Goal: Task Accomplishment & Management: Manage account settings

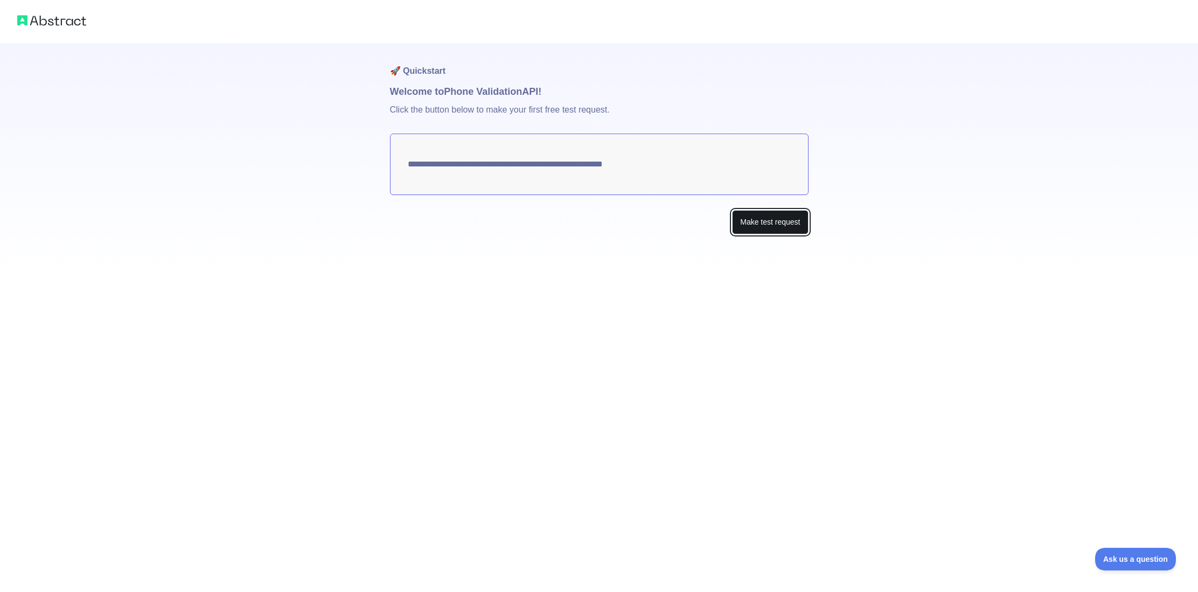
click at [768, 219] on button "Make test request" at bounding box center [770, 222] width 76 height 24
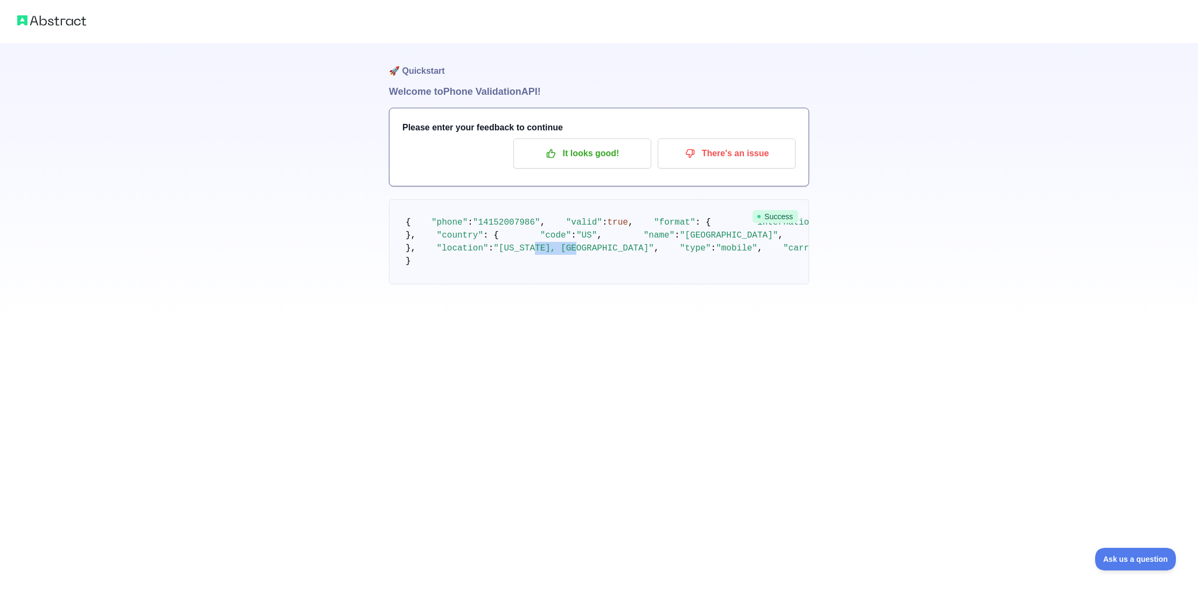
drag, startPoint x: 531, startPoint y: 378, endPoint x: 587, endPoint y: 352, distance: 61.4
click at [575, 253] on span ""California, San Francisco"" at bounding box center [573, 248] width 161 height 10
click at [600, 160] on p "It looks good!" at bounding box center [582, 153] width 122 height 18
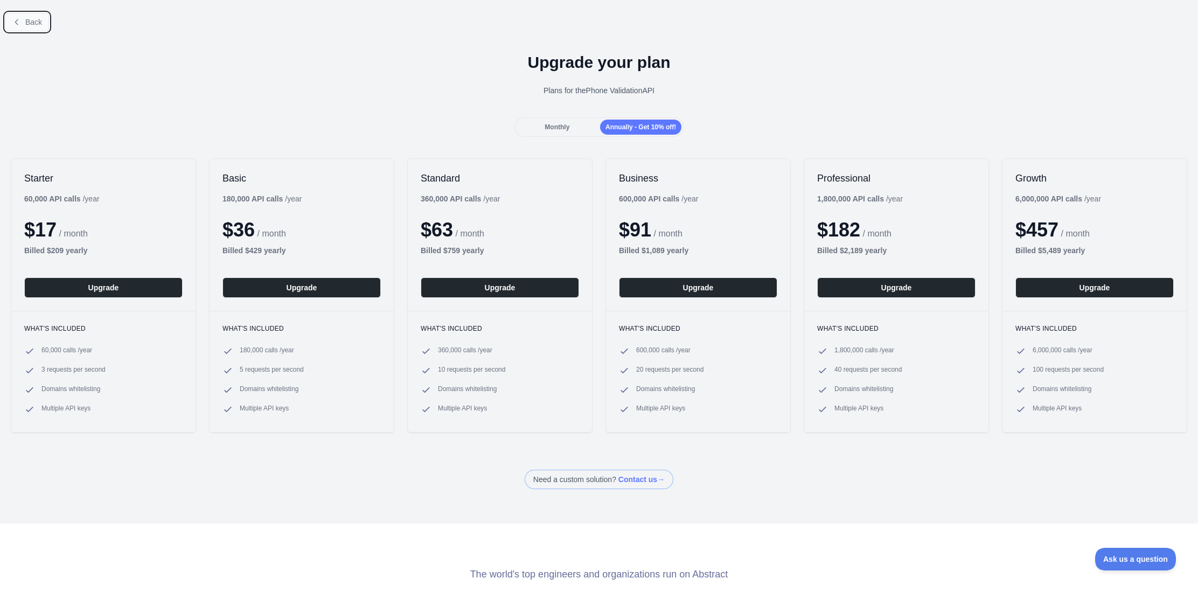
click at [31, 24] on span "Back" at bounding box center [33, 22] width 17 height 9
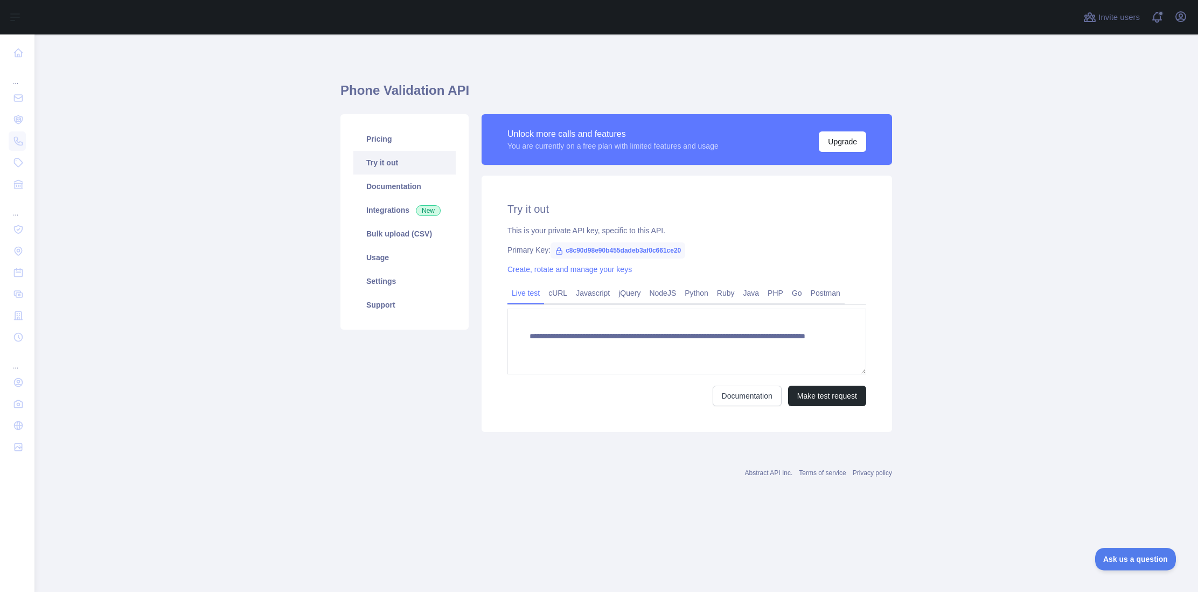
click at [593, 250] on span "c8c90d98e90b455dadeb3af0c661ce20" at bounding box center [618, 250] width 135 height 16
click at [599, 222] on div "**********" at bounding box center [687, 304] width 410 height 256
click at [388, 207] on link "Integrations New" at bounding box center [404, 210] width 102 height 24
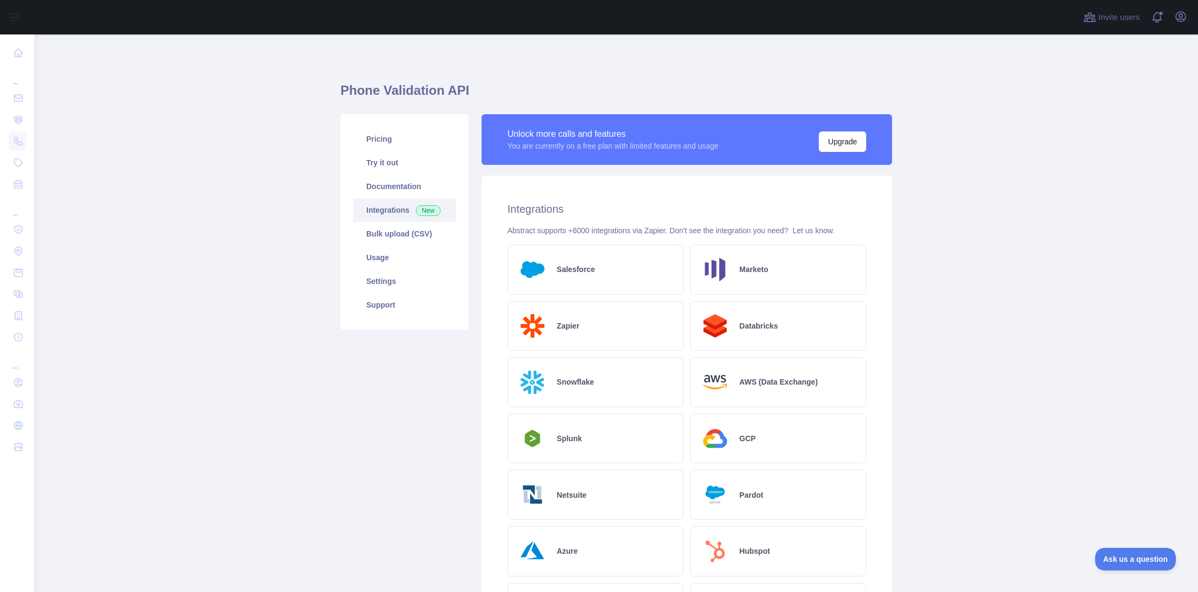
click at [586, 309] on div "Zapier" at bounding box center [595, 326] width 176 height 50
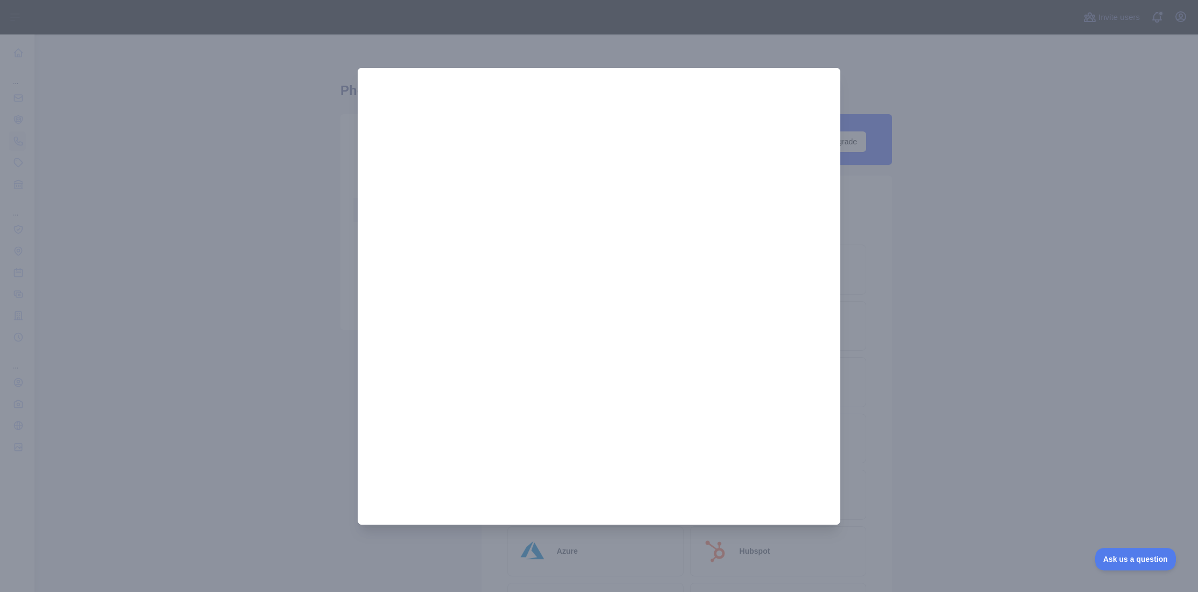
click at [484, 58] on div at bounding box center [599, 296] width 1198 height 592
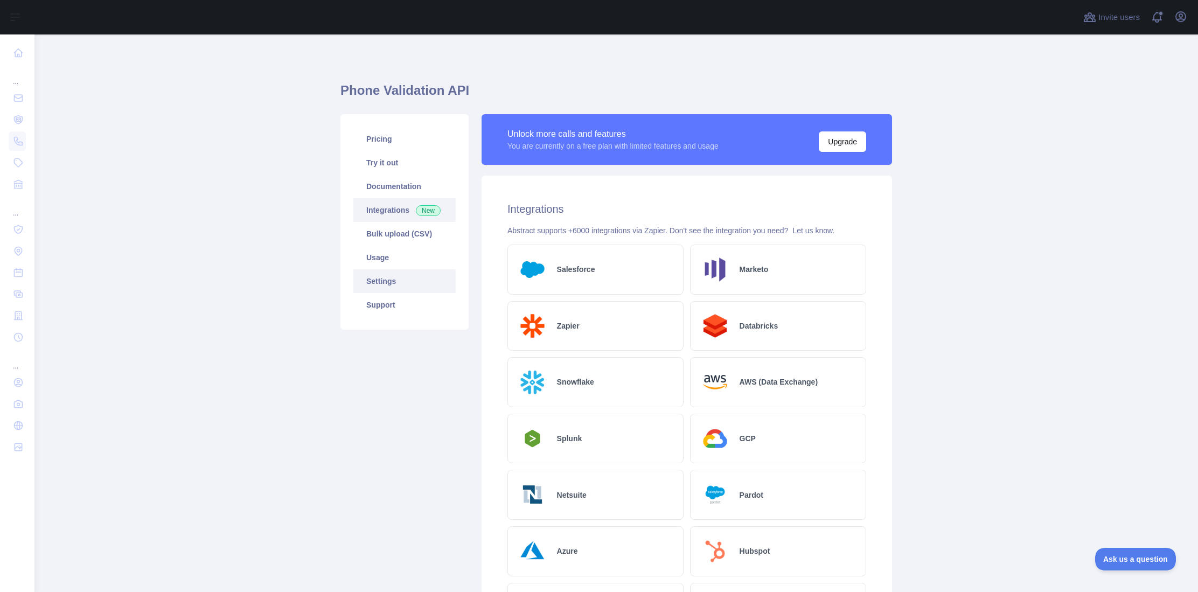
click at [389, 282] on link "Settings" at bounding box center [404, 281] width 102 height 24
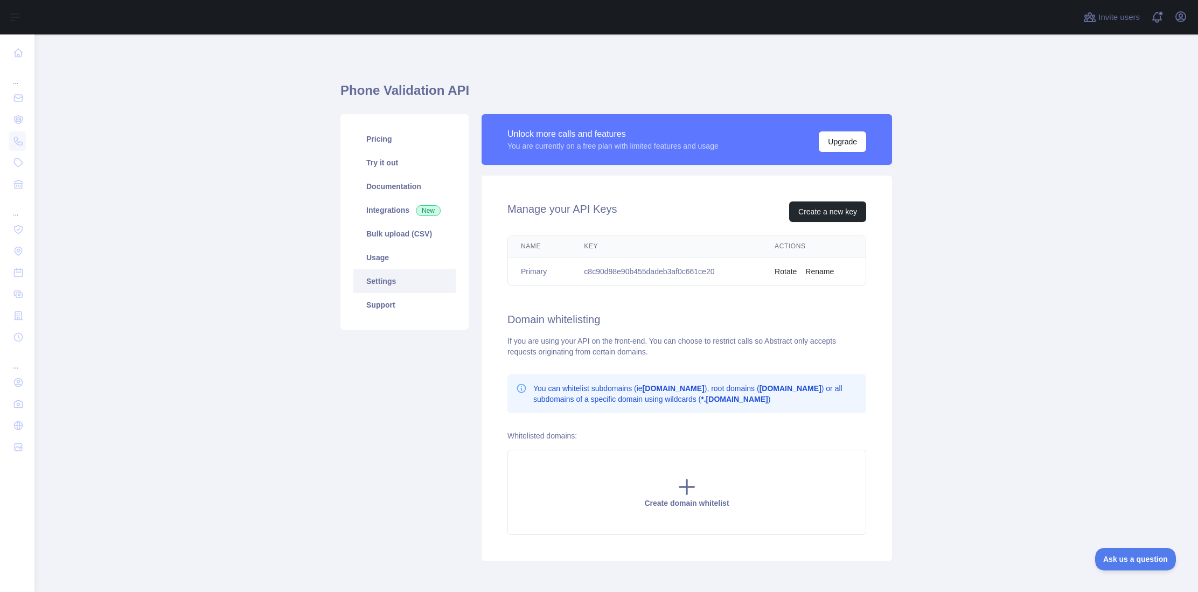
click at [671, 269] on td "c8c90d98e90b455dadeb3af0c661ce20" at bounding box center [666, 271] width 191 height 29
copy td "c8c90d98e90b455dadeb3af0c661ce20"
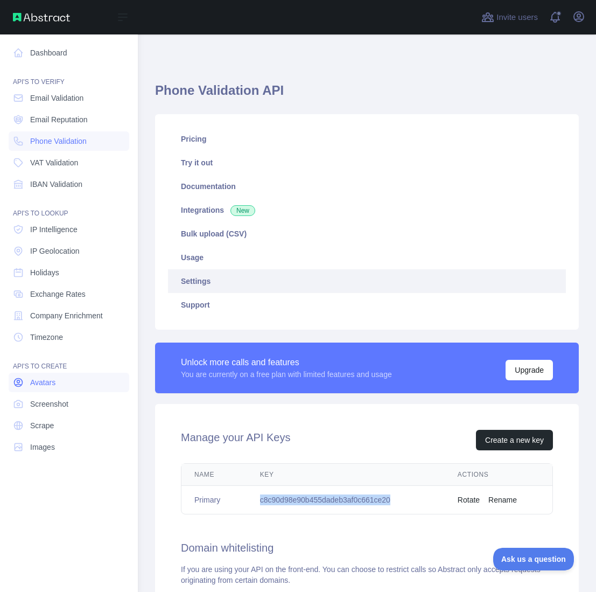
click at [41, 383] on span "Avatars" at bounding box center [42, 382] width 25 height 11
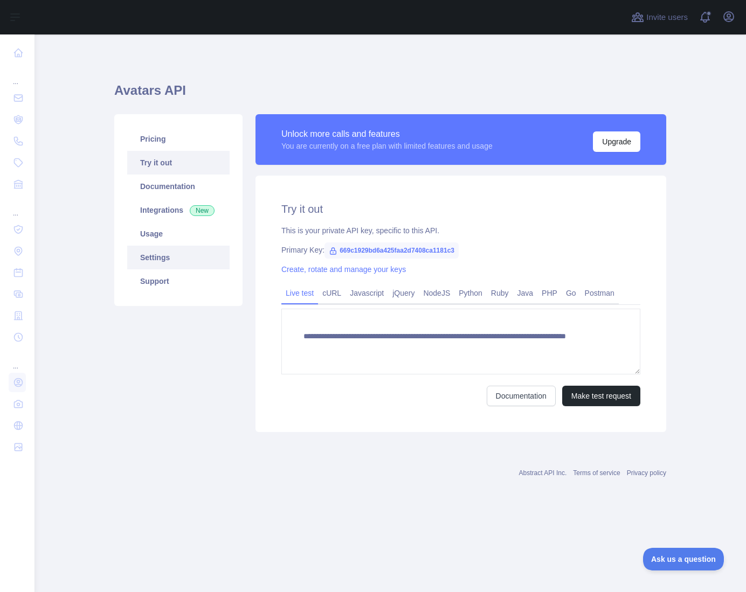
click at [148, 247] on link "Settings" at bounding box center [178, 258] width 102 height 24
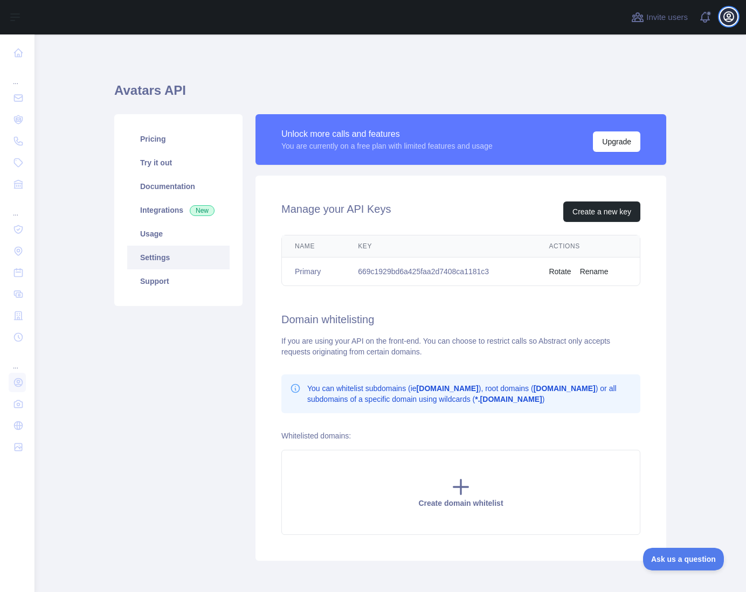
click at [732, 18] on icon "button" at bounding box center [728, 16] width 13 height 13
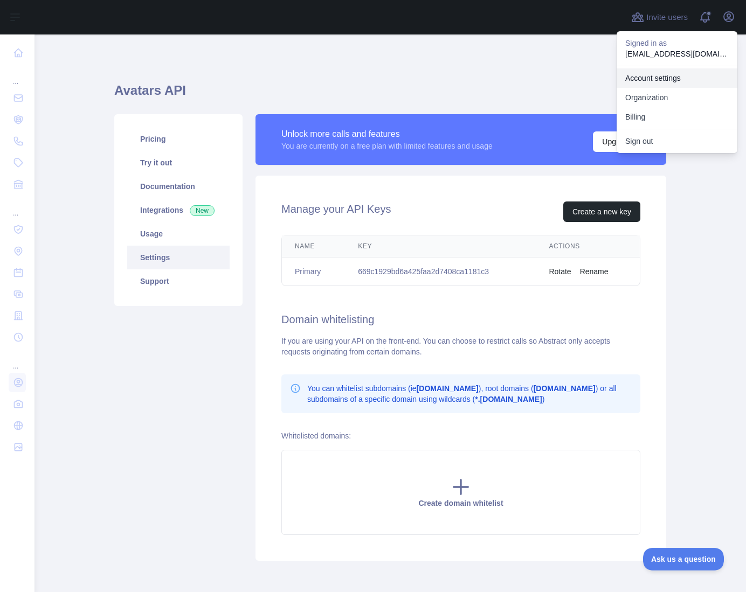
click at [664, 73] on link "Account settings" at bounding box center [676, 77] width 121 height 19
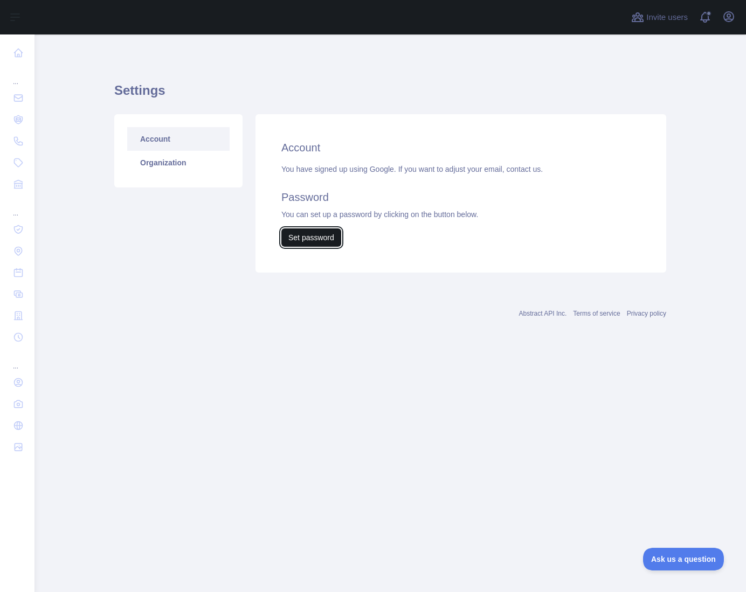
click at [311, 240] on button "Set password" at bounding box center [311, 237] width 60 height 18
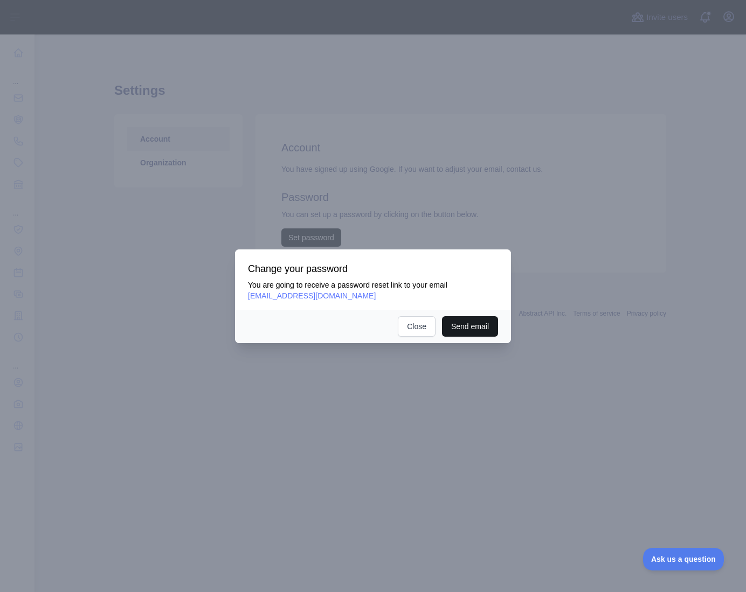
click at [452, 322] on button "Send email" at bounding box center [470, 326] width 56 height 20
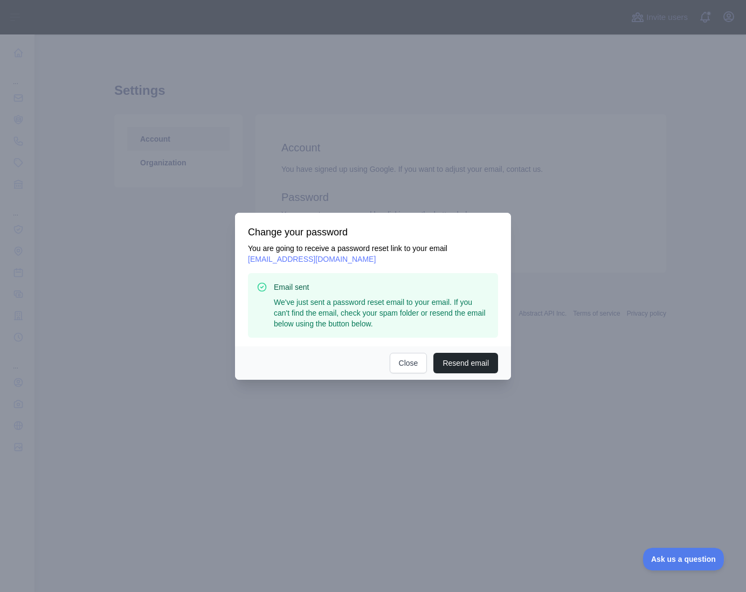
click at [433, 127] on div at bounding box center [373, 296] width 746 height 592
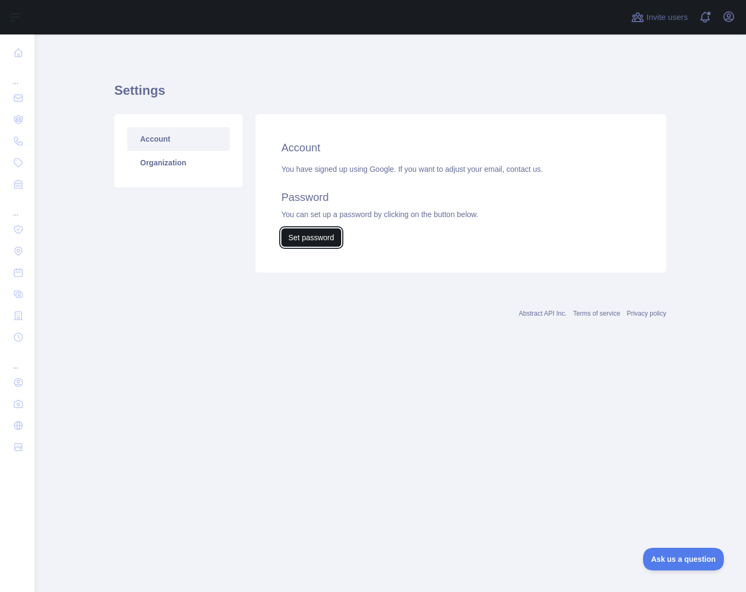
click at [325, 236] on button "Set password" at bounding box center [311, 237] width 60 height 18
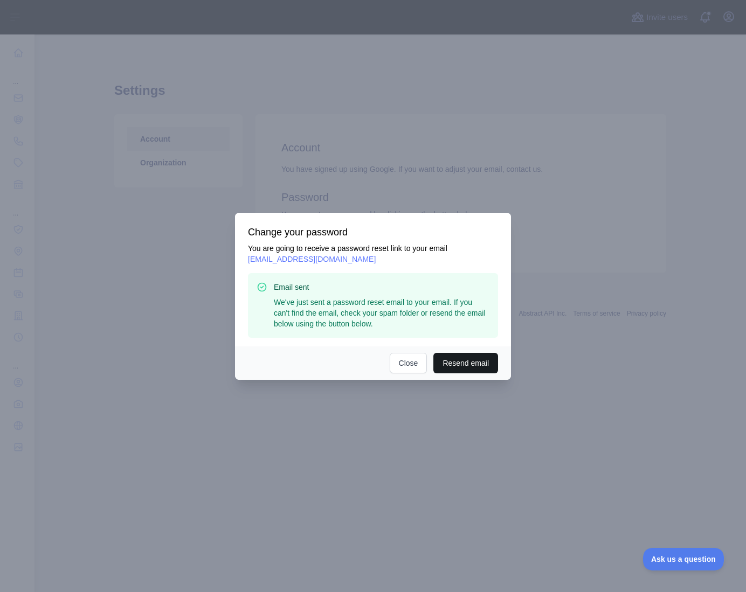
click at [471, 360] on button "Resend email" at bounding box center [465, 363] width 65 height 20
click at [399, 91] on div at bounding box center [373, 296] width 746 height 592
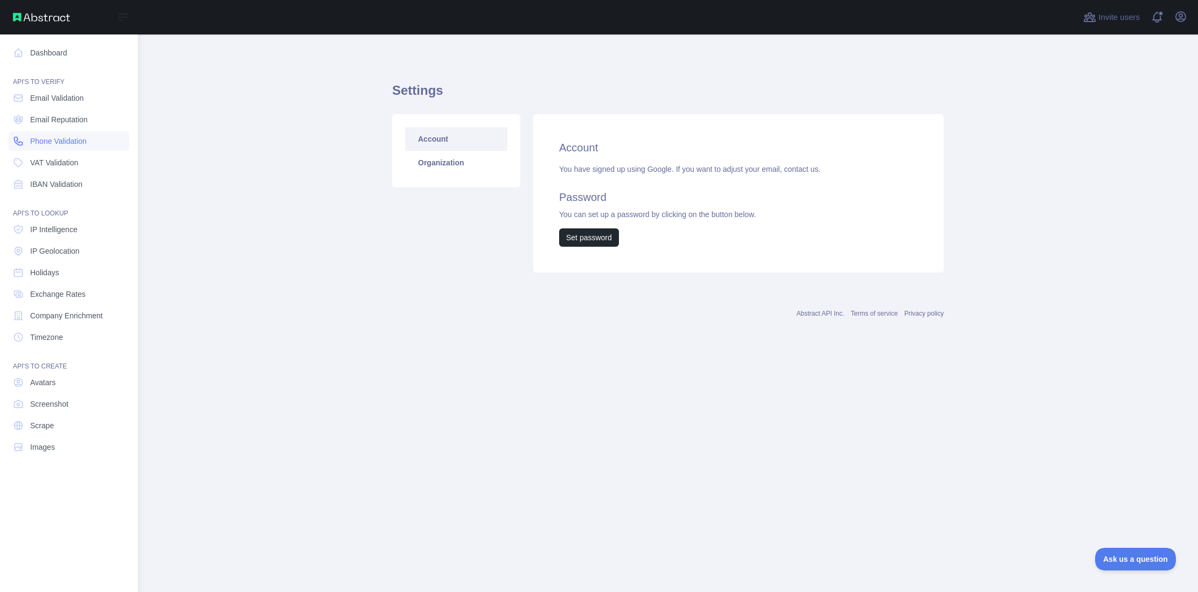
click at [47, 138] on span "Phone Validation" at bounding box center [58, 141] width 57 height 11
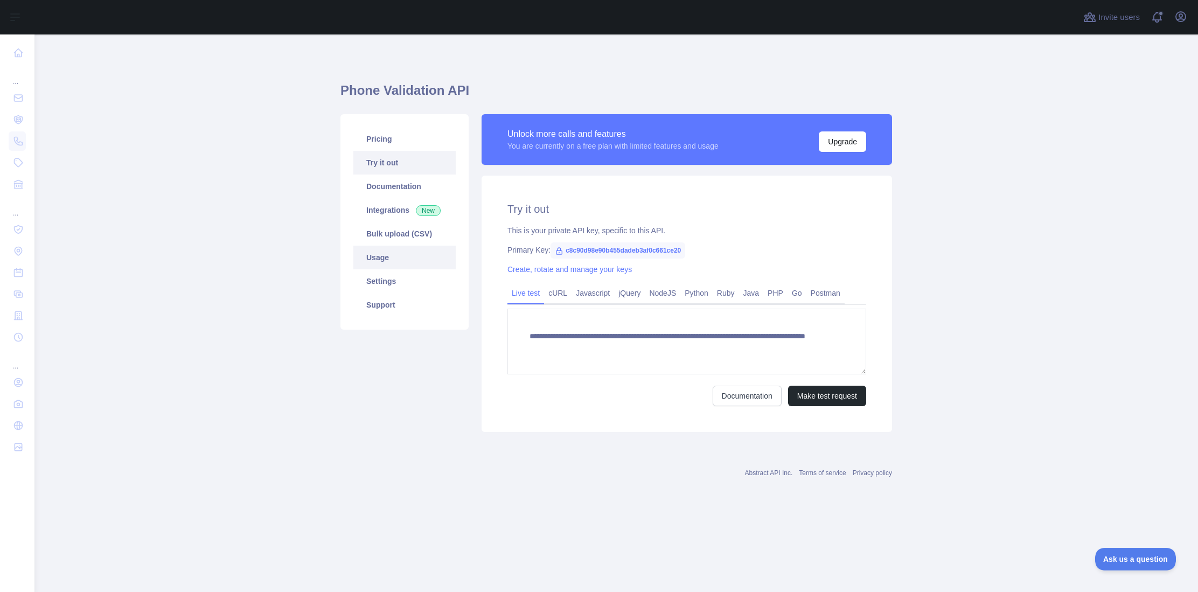
click at [382, 258] on link "Usage" at bounding box center [404, 258] width 102 height 24
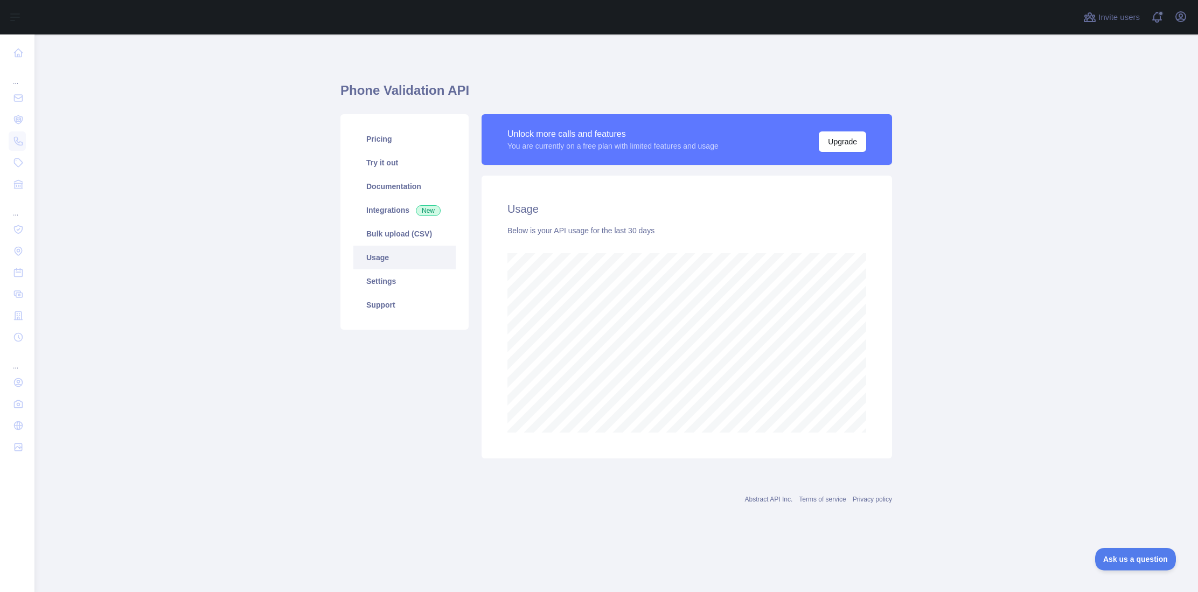
scroll to position [558, 1164]
click at [410, 192] on link "Documentation" at bounding box center [404, 187] width 102 height 24
click at [412, 281] on link "Settings" at bounding box center [404, 281] width 102 height 24
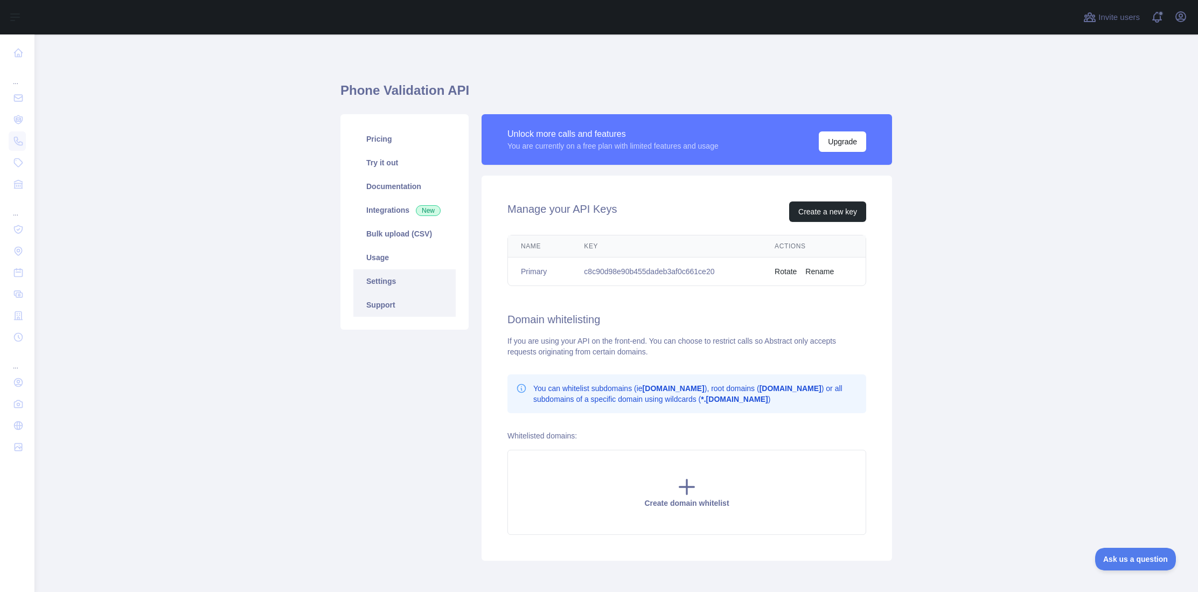
click at [413, 302] on link "Support" at bounding box center [404, 305] width 102 height 24
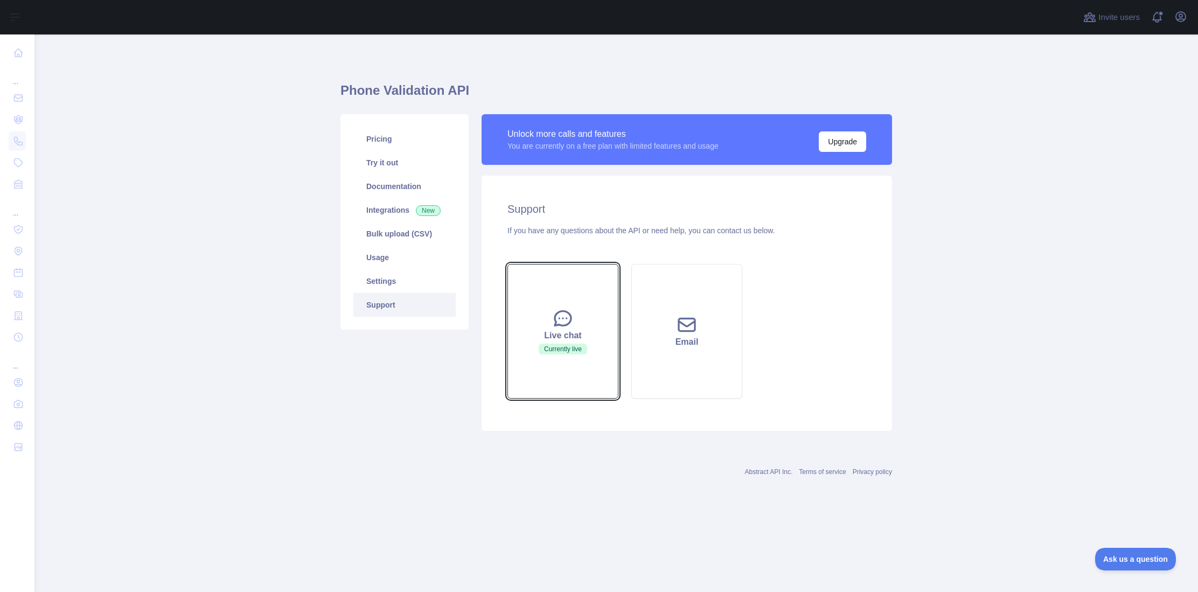
click at [559, 324] on icon at bounding box center [563, 318] width 16 height 15
click at [574, 328] on button "Live chat Currently live" at bounding box center [562, 331] width 111 height 135
click at [573, 363] on button "Live chat Currently live" at bounding box center [562, 331] width 111 height 135
click at [1145, 539] on main "Phone Validation API Pricing Try it out Documentation Integrations New Bulk upl…" at bounding box center [616, 313] width 1164 height 558
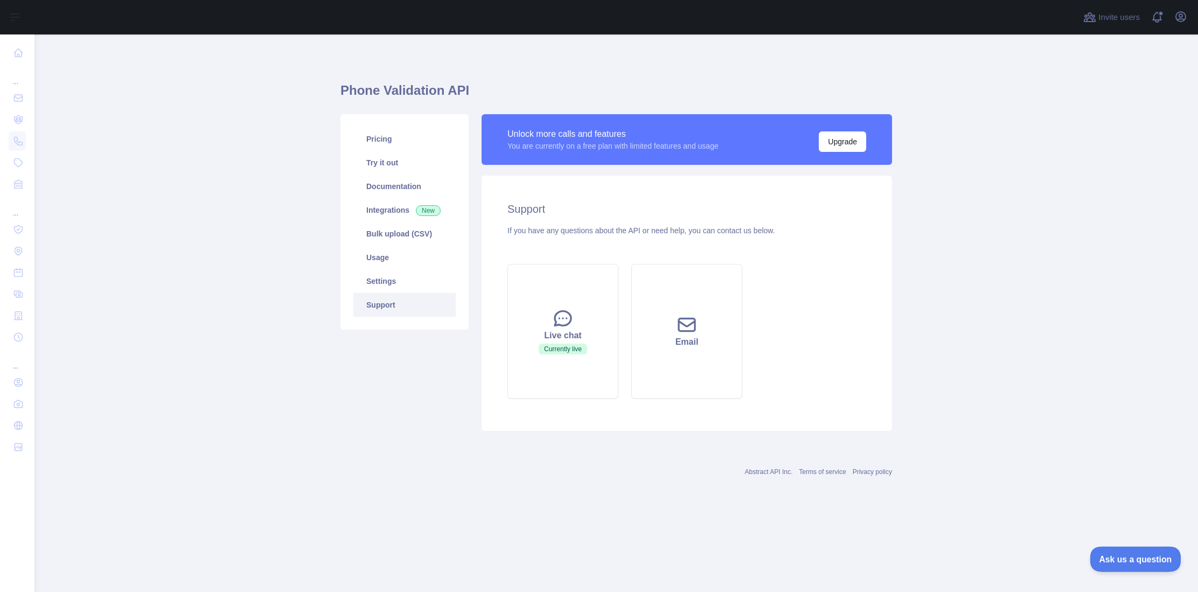
click at [1132, 566] on button "Ask us a question" at bounding box center [1130, 557] width 81 height 23
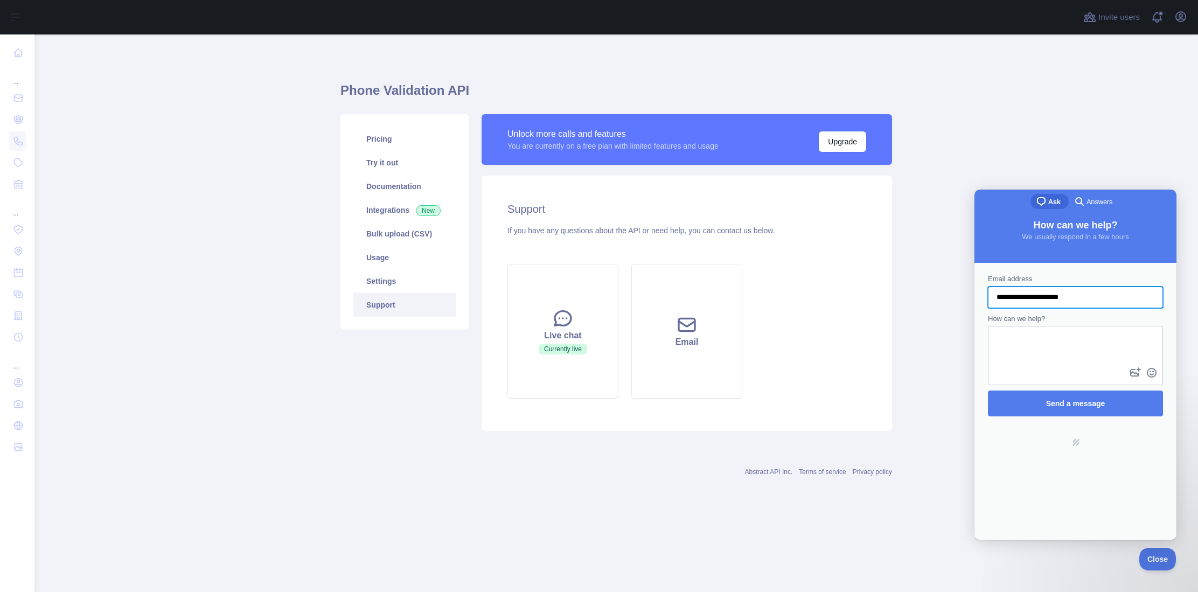
type input "**********"
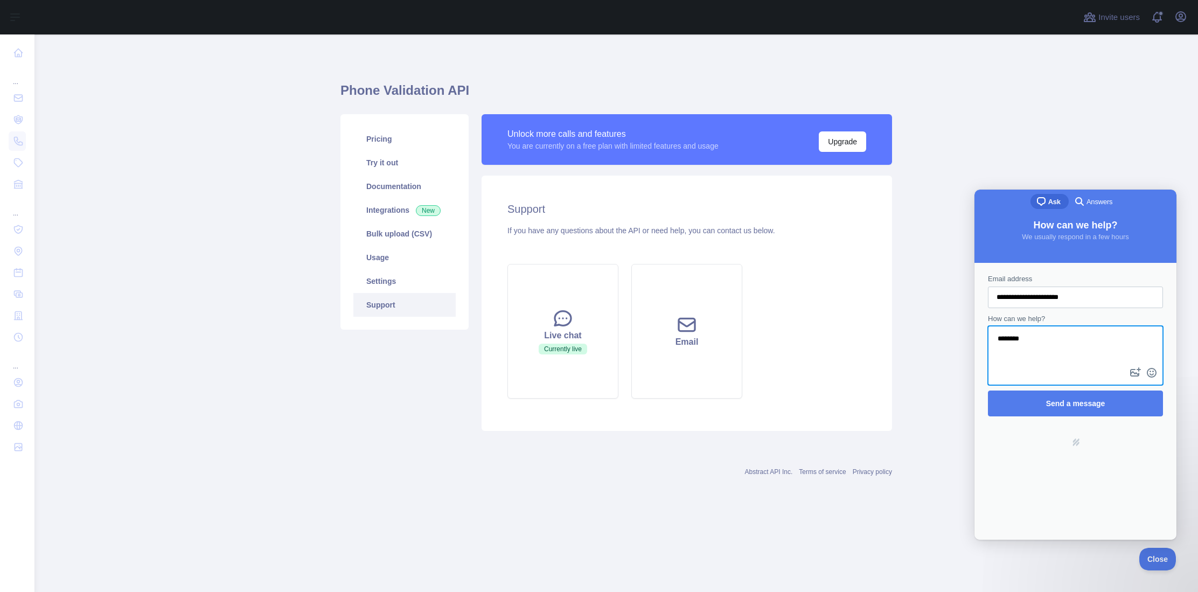
paste textarea "**********"
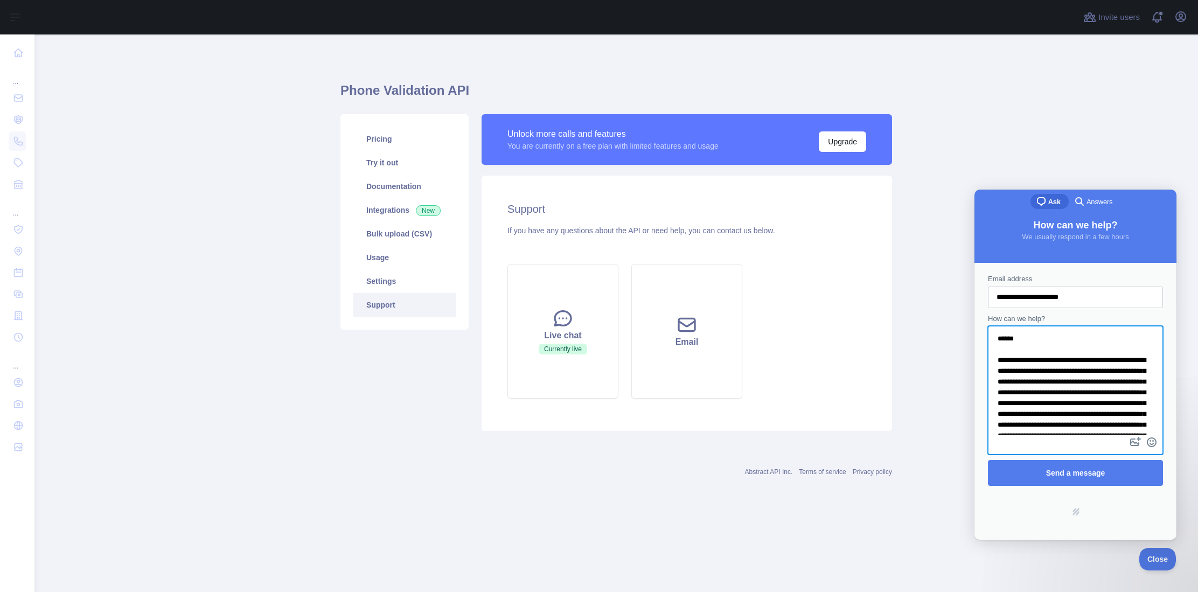
scroll to position [91, 0]
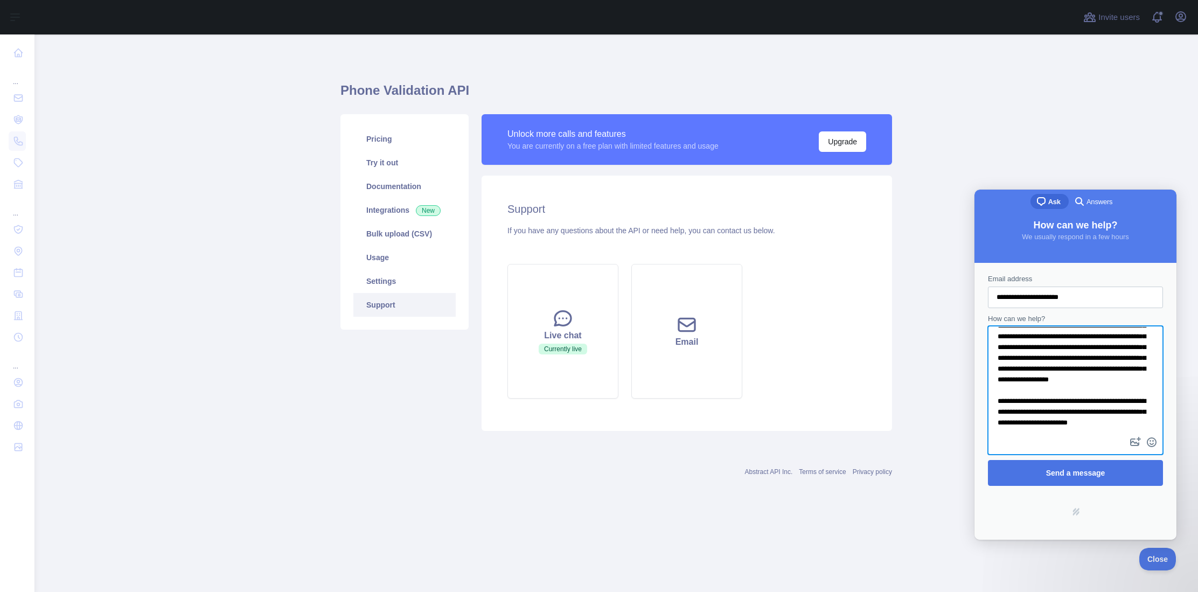
type textarea "**********"
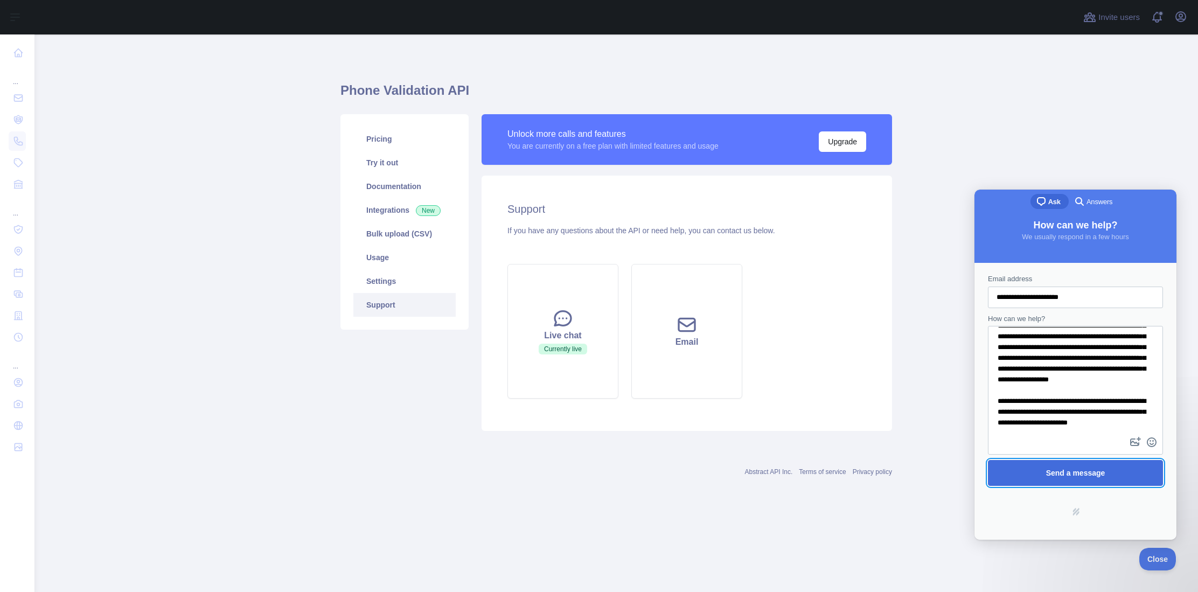
click at [1090, 475] on span "Send a message" at bounding box center [1075, 473] width 59 height 9
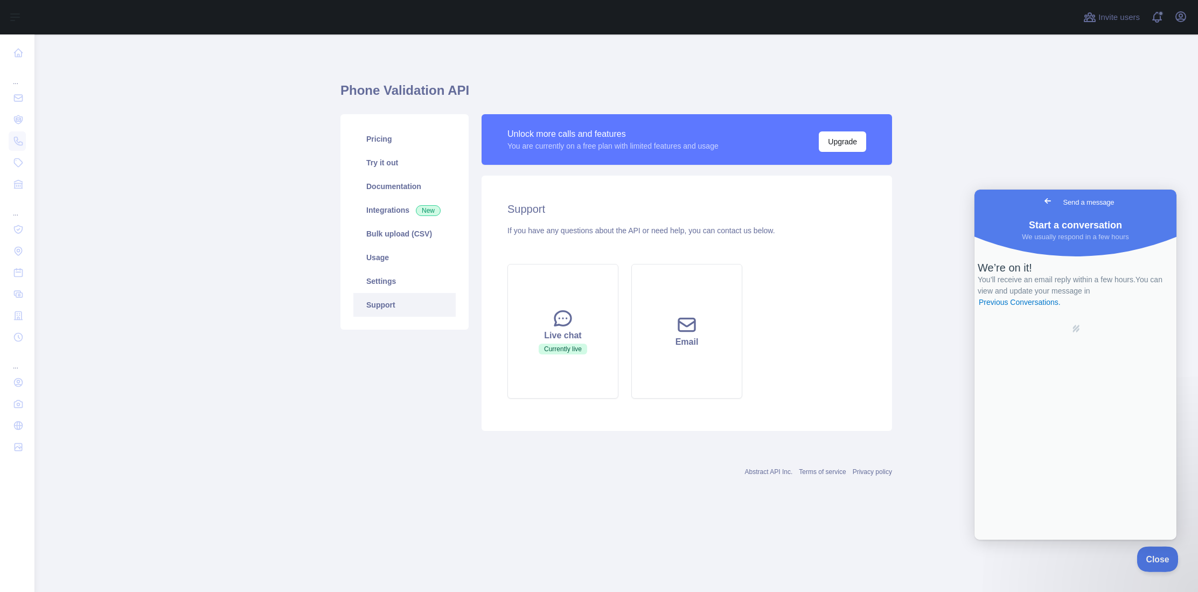
drag, startPoint x: 1146, startPoint y: 554, endPoint x: 1188, endPoint y: 553, distance: 41.5
click at [1146, 554] on span "Close" at bounding box center [1155, 558] width 37 height 8
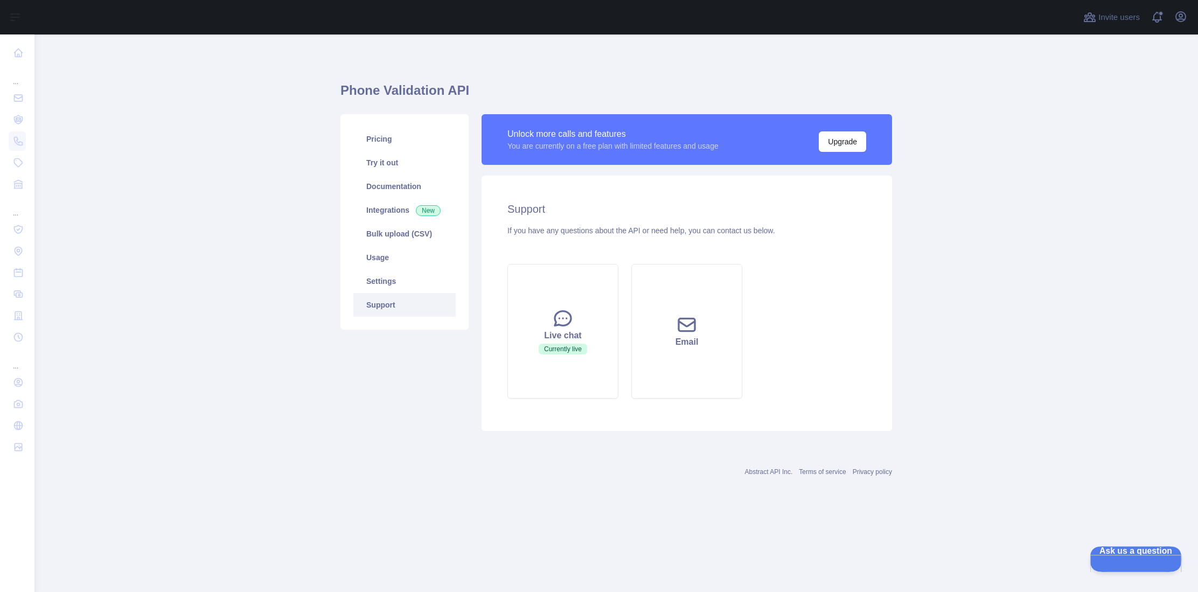
drag, startPoint x: 1134, startPoint y: 556, endPoint x: 1092, endPoint y: 556, distance: 42.0
click at [1134, 554] on span "Ask us a question" at bounding box center [1130, 550] width 81 height 8
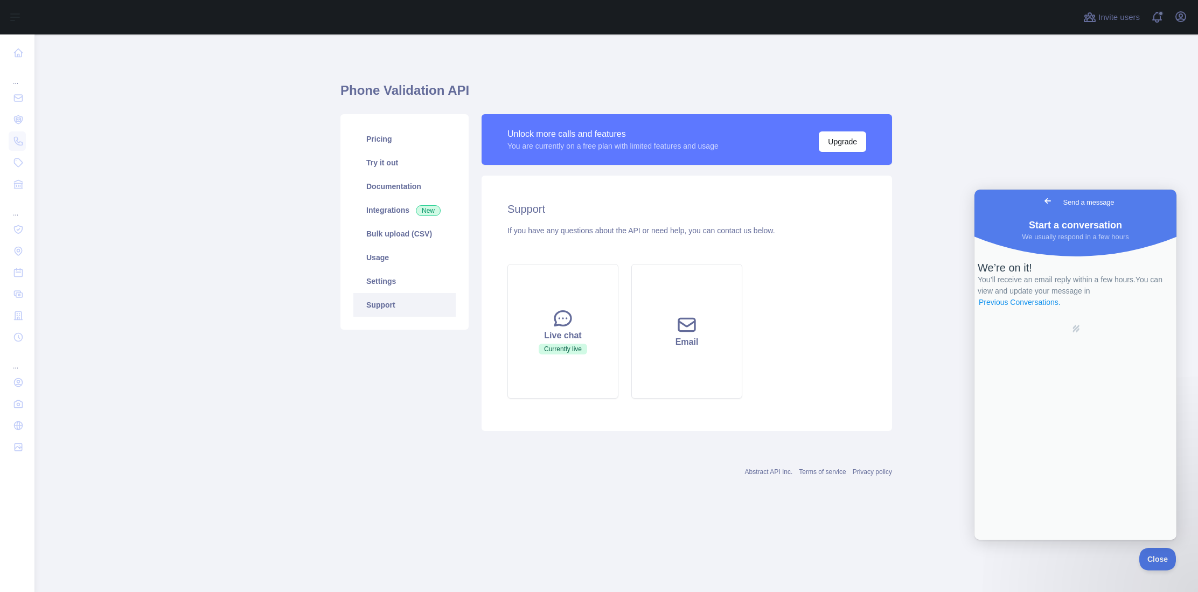
click at [1062, 308] on link "Previous Conversations ." at bounding box center [1020, 302] width 84 height 11
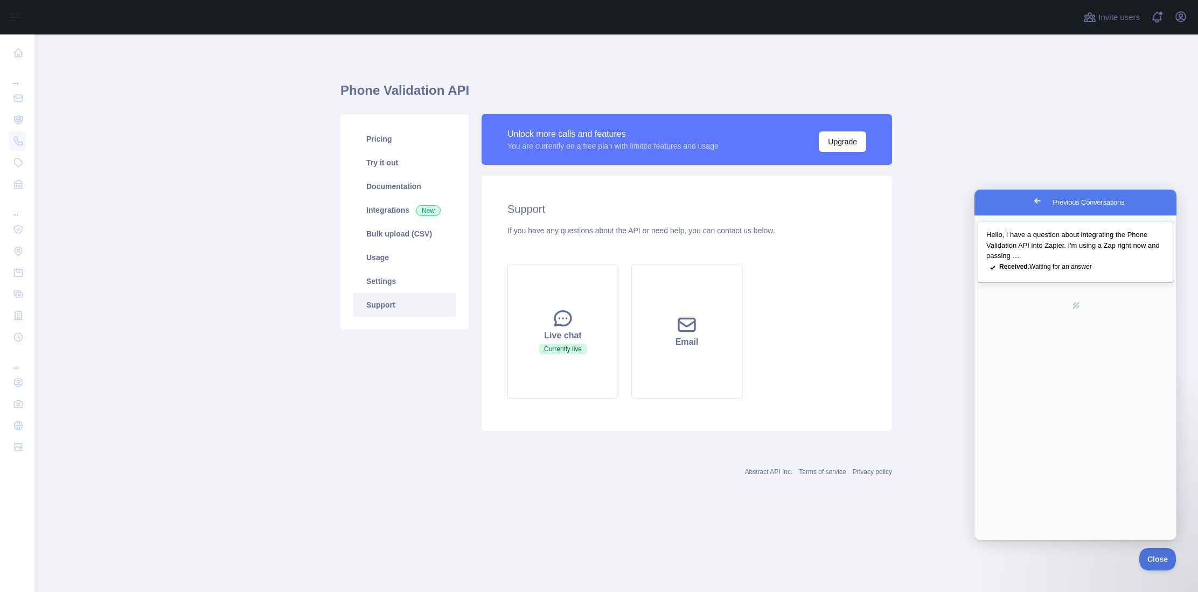
click at [1055, 234] on span "Hello, I have a question about integrating the Phone Validation API into Zapier…" at bounding box center [1072, 245] width 173 height 29
click at [440, 206] on span "New" at bounding box center [428, 210] width 25 height 11
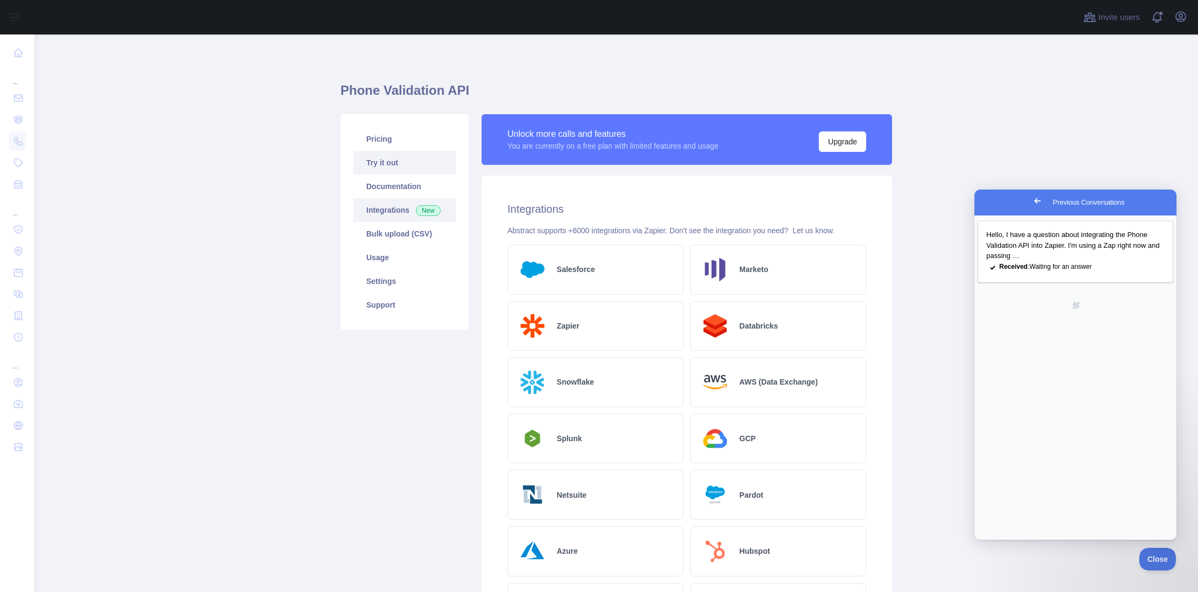
click at [391, 160] on link "Try it out" at bounding box center [404, 163] width 102 height 24
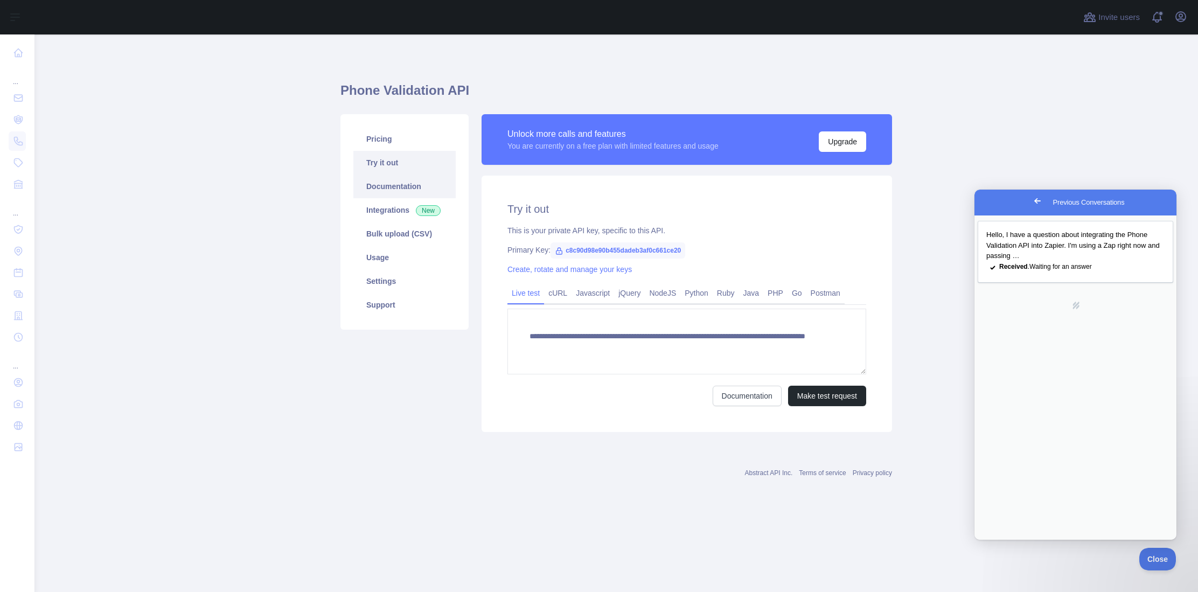
click at [382, 181] on link "Documentation" at bounding box center [404, 187] width 102 height 24
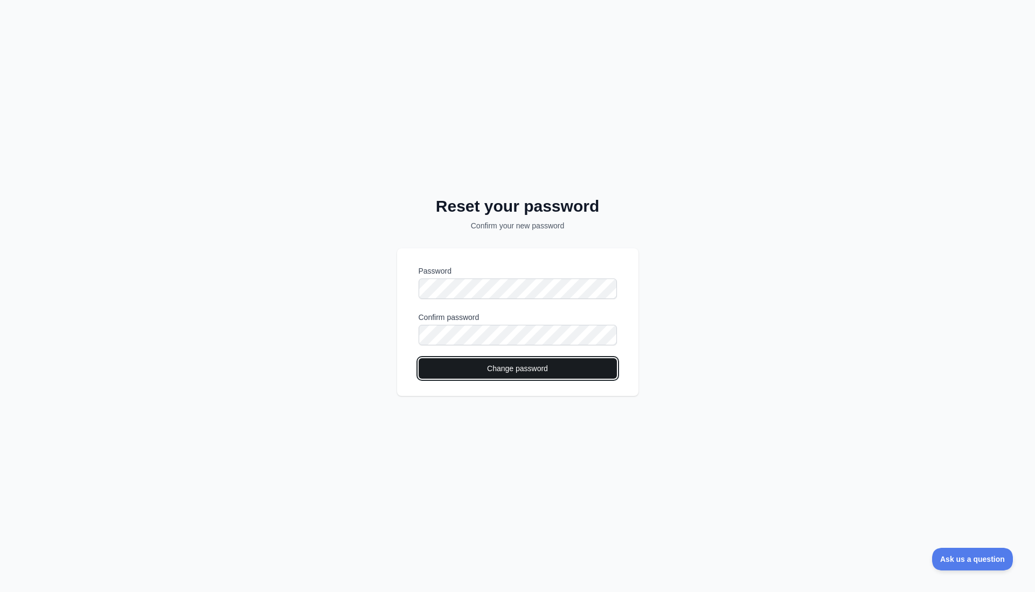
click at [540, 371] on button "Change password" at bounding box center [518, 368] width 198 height 20
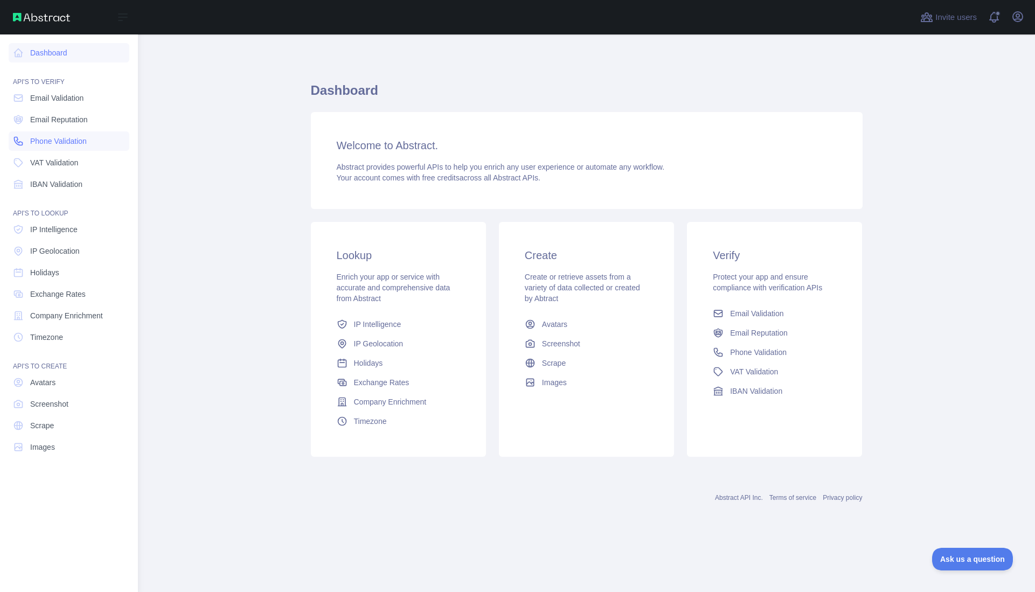
click at [55, 141] on span "Phone Validation" at bounding box center [58, 141] width 57 height 11
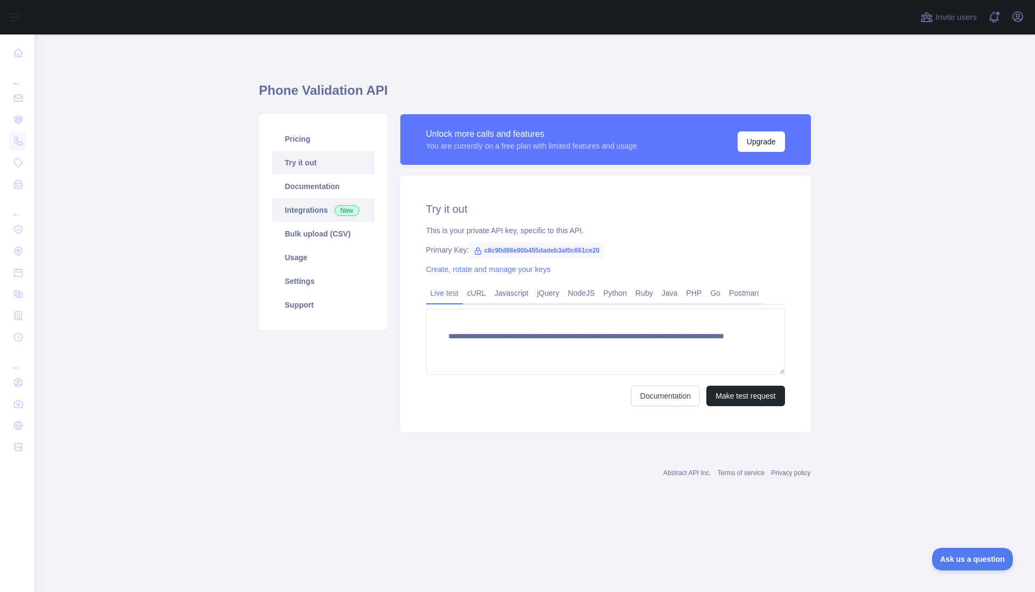
click at [312, 210] on link "Integrations New" at bounding box center [323, 210] width 102 height 24
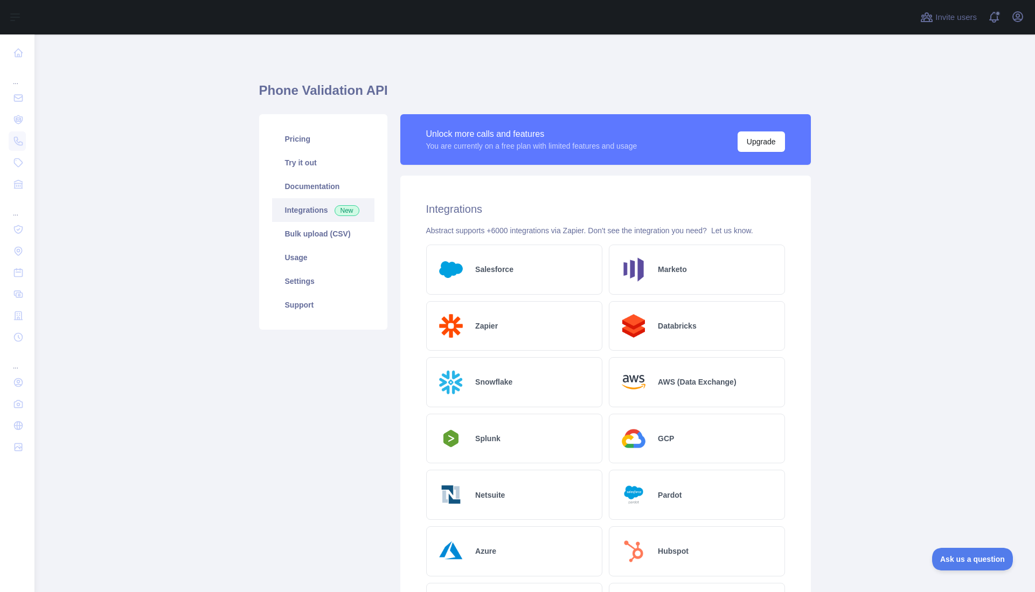
click at [513, 332] on div "Zapier" at bounding box center [514, 326] width 176 height 50
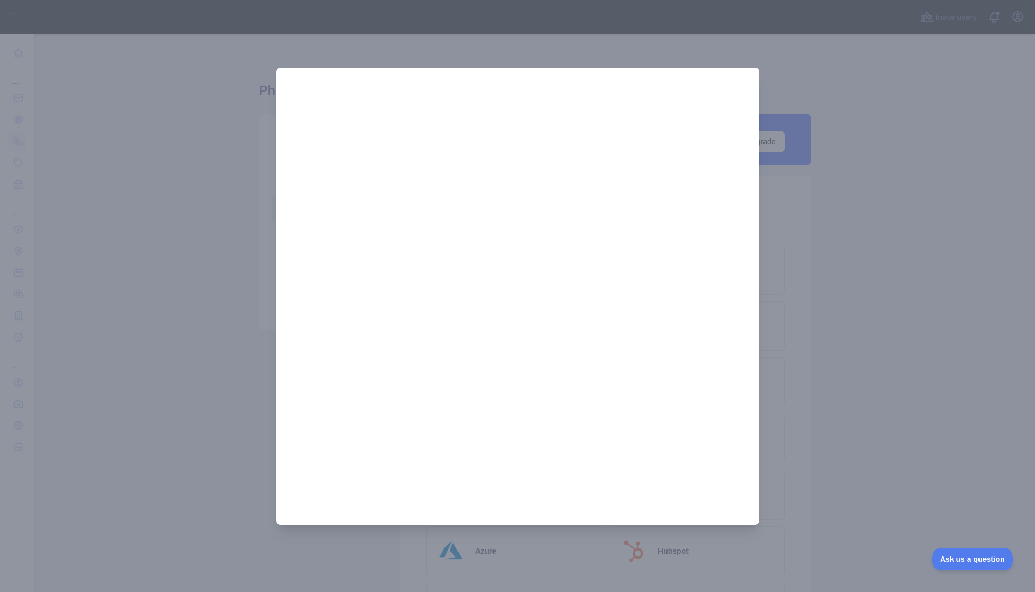
click at [555, 57] on div at bounding box center [517, 296] width 1035 height 592
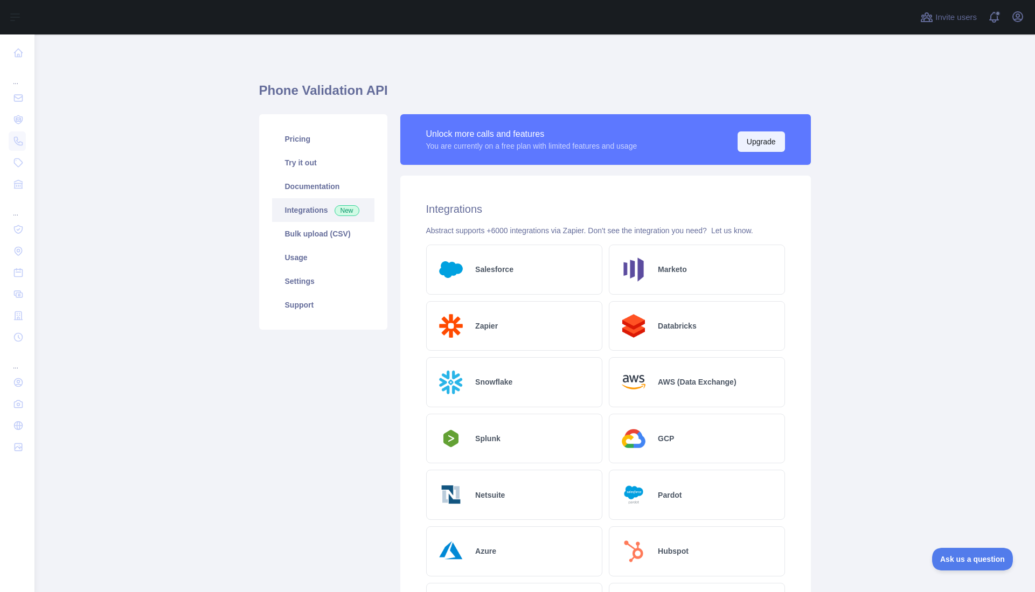
click at [751, 144] on button "Upgrade" at bounding box center [760, 141] width 47 height 20
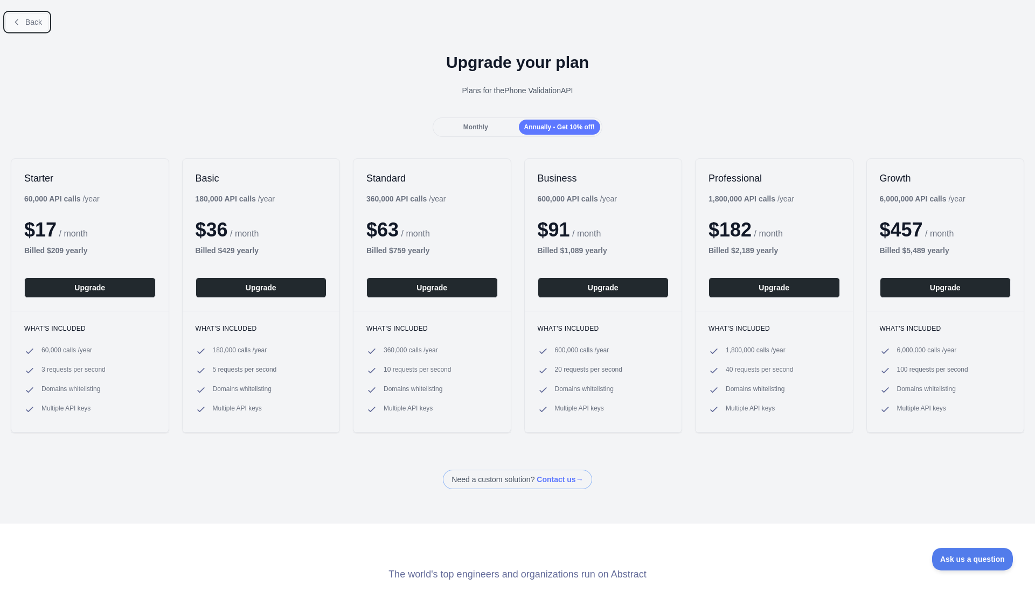
click at [45, 24] on button "Back" at bounding box center [27, 22] width 44 height 18
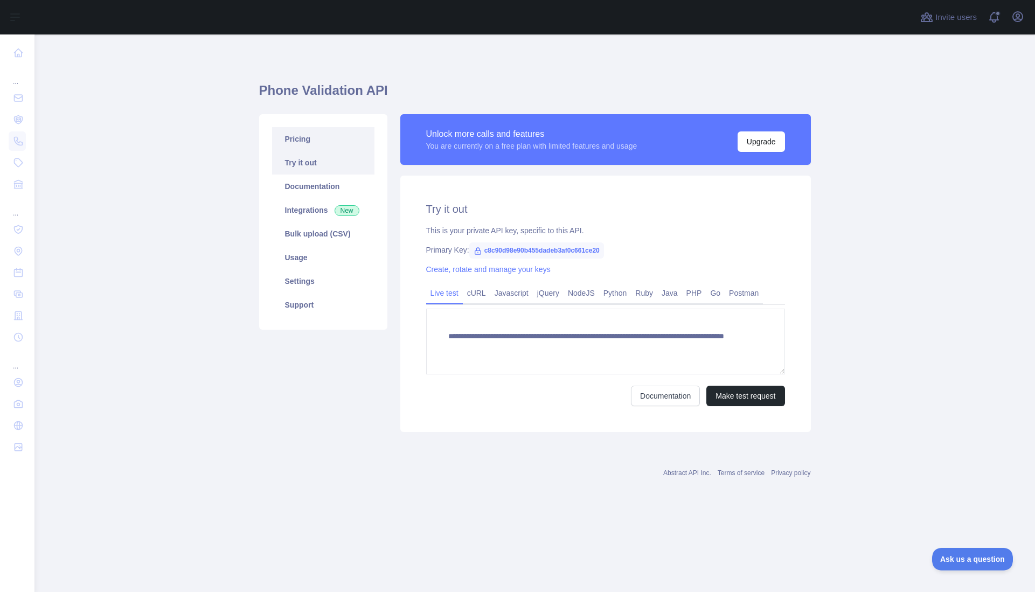
click at [313, 136] on link "Pricing" at bounding box center [323, 139] width 102 height 24
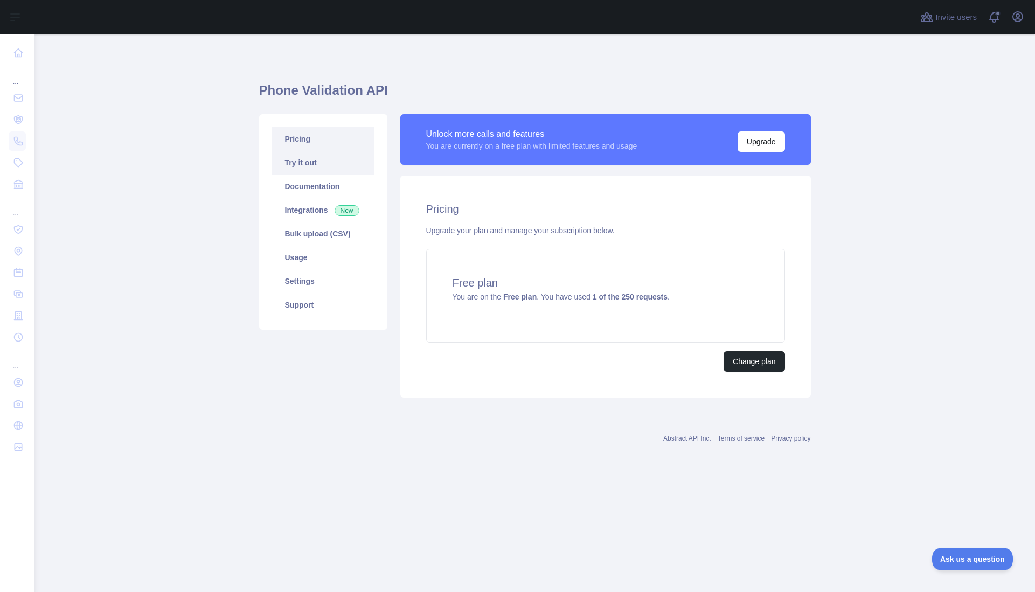
click at [314, 159] on link "Try it out" at bounding box center [323, 163] width 102 height 24
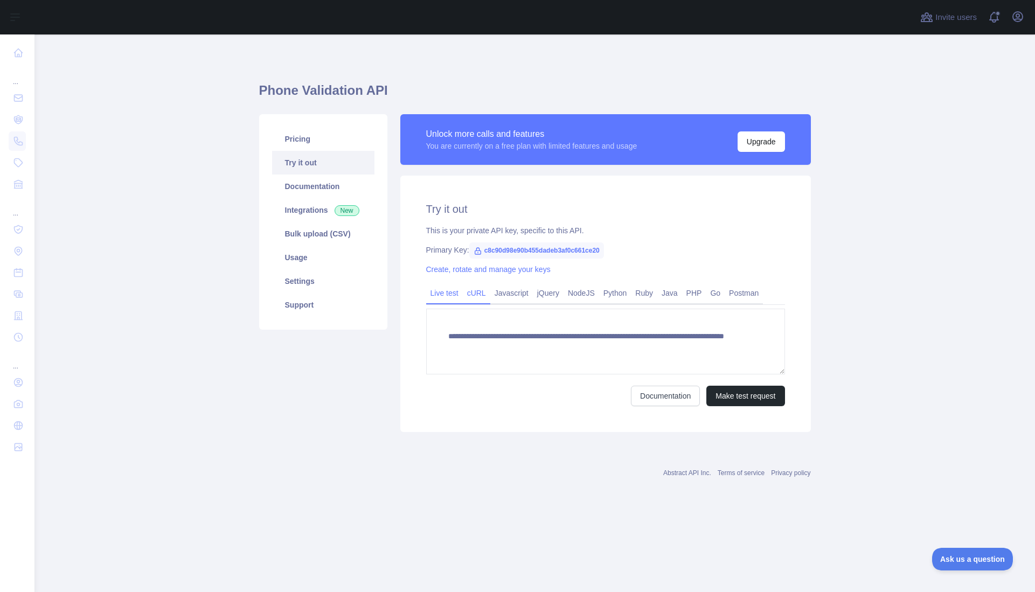
click at [485, 297] on link "cURL" at bounding box center [476, 292] width 27 height 17
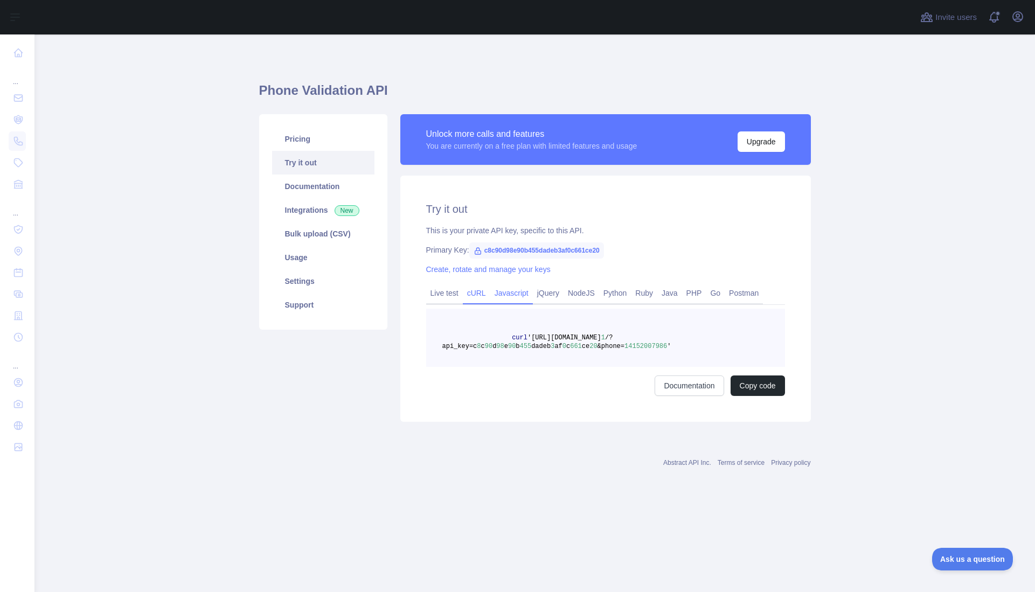
click at [505, 298] on link "Javascript" at bounding box center [511, 292] width 43 height 17
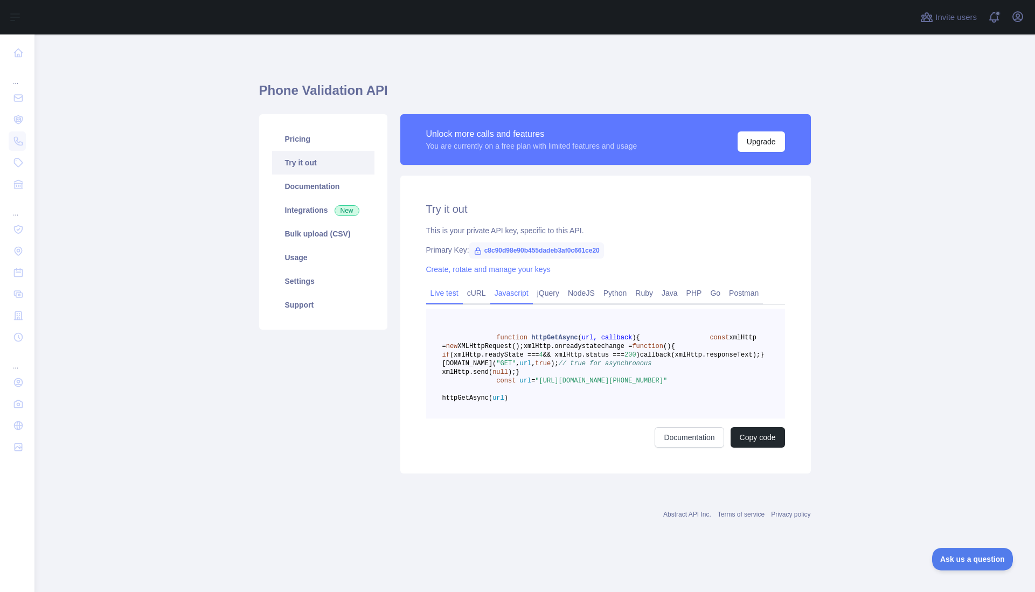
click at [450, 296] on link "Live test" at bounding box center [444, 292] width 37 height 17
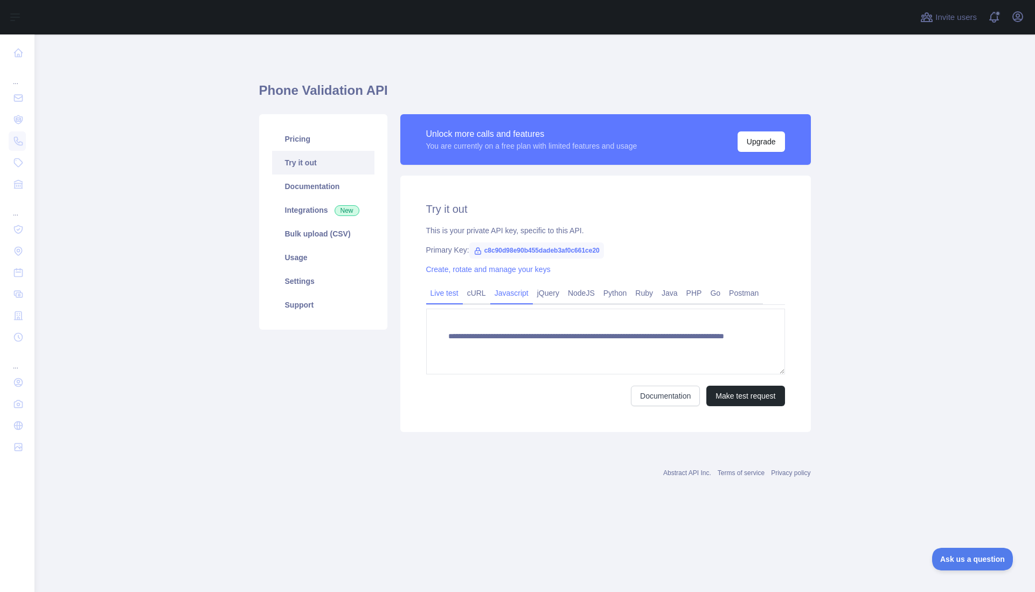
click at [497, 296] on link "Javascript" at bounding box center [511, 292] width 43 height 17
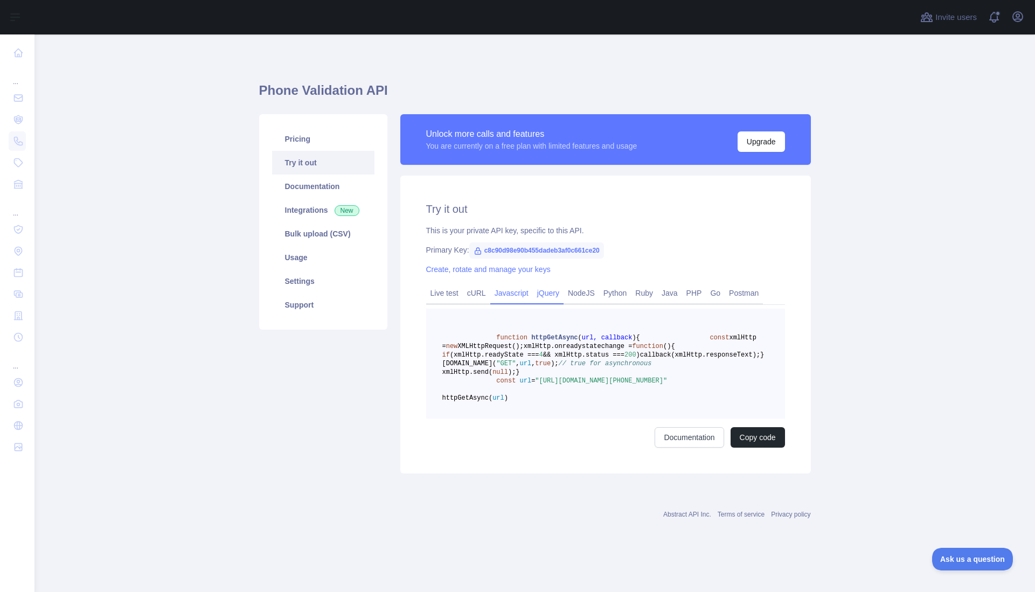
click at [538, 297] on link "jQuery" at bounding box center [548, 292] width 31 height 17
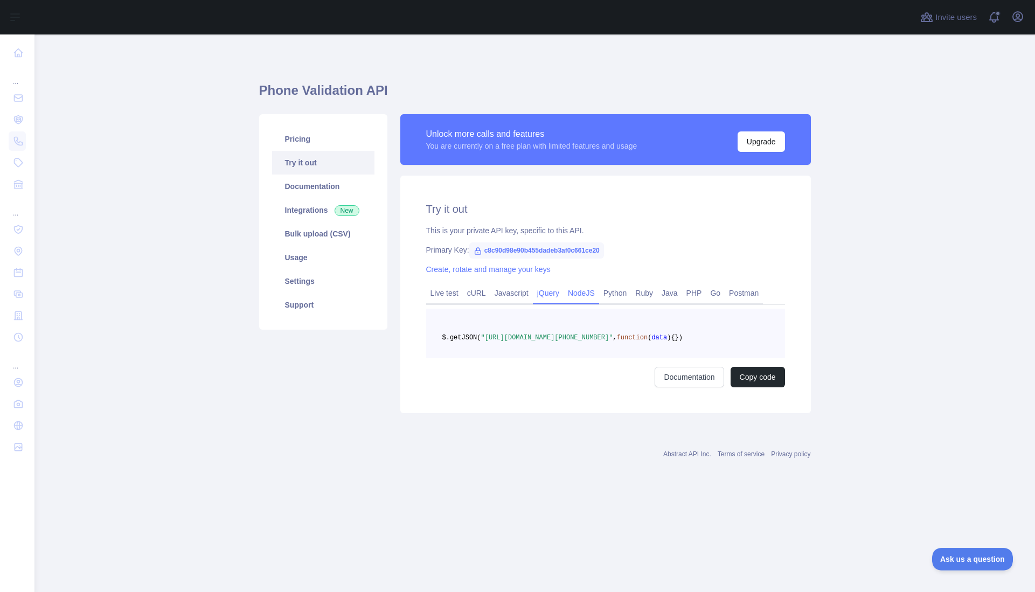
click at [583, 297] on link "NodeJS" at bounding box center [581, 292] width 36 height 17
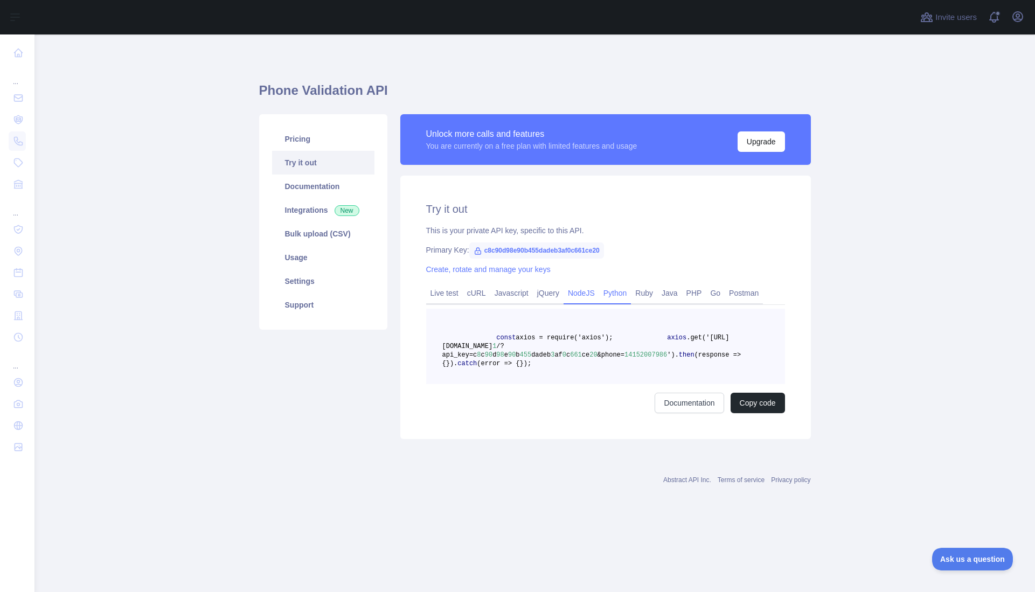
click at [617, 296] on link "Python" at bounding box center [615, 292] width 32 height 17
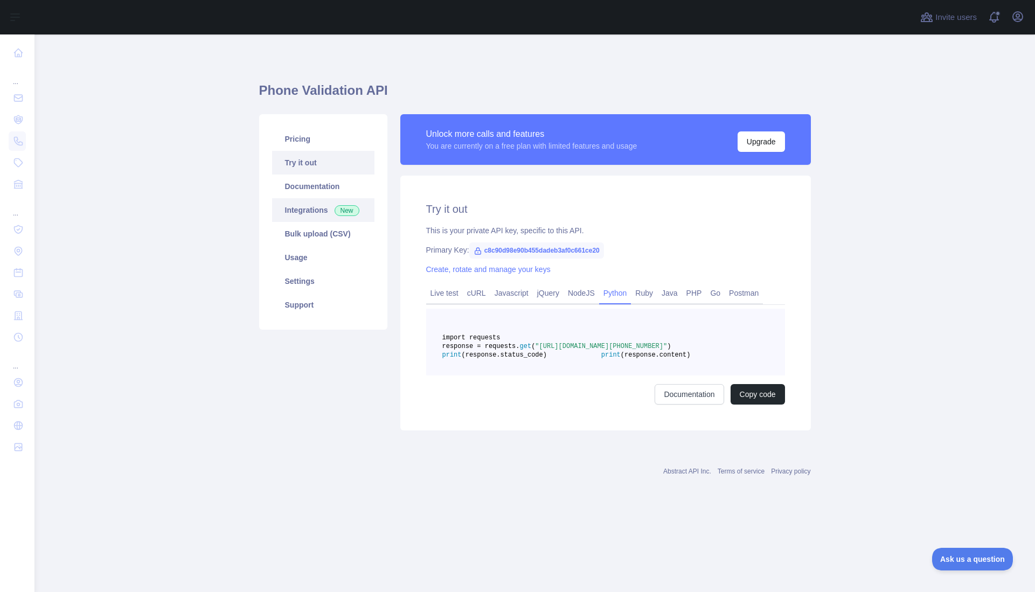
click at [309, 214] on link "Integrations New" at bounding box center [323, 210] width 102 height 24
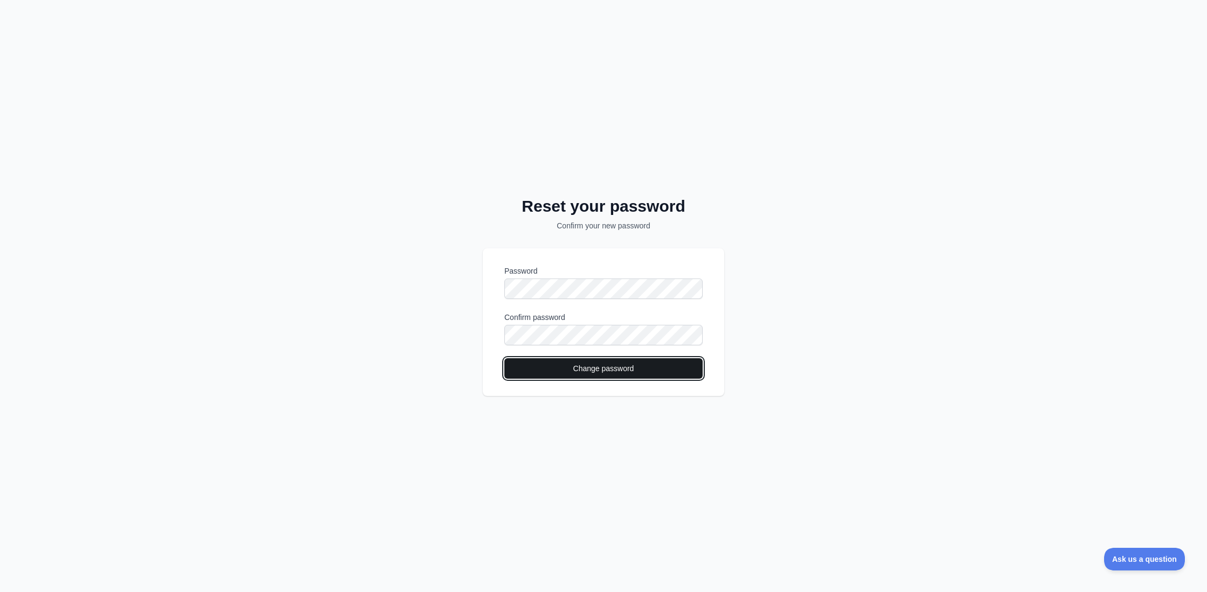
click at [627, 373] on button "Change password" at bounding box center [603, 368] width 198 height 20
